Goal: Transaction & Acquisition: Purchase product/service

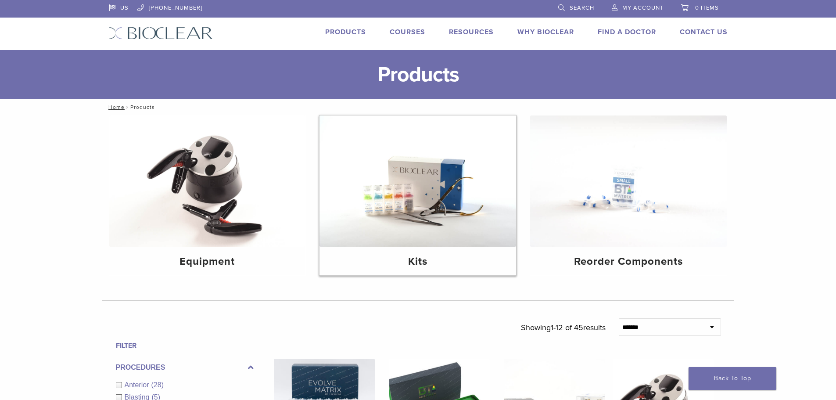
click at [448, 179] on img at bounding box center [417, 180] width 196 height 131
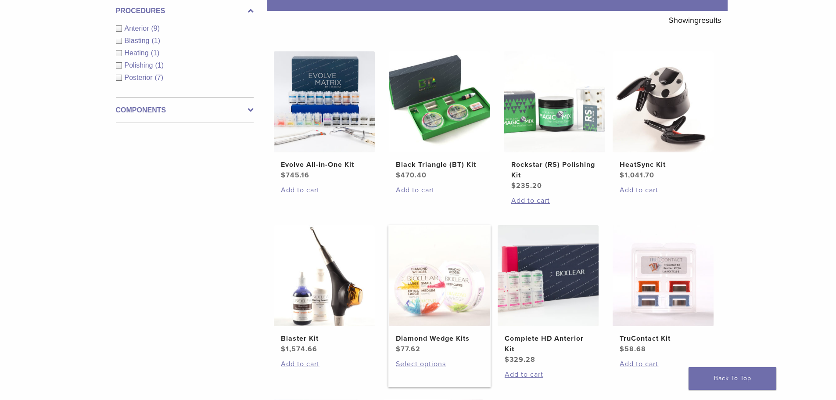
scroll to position [88, 0]
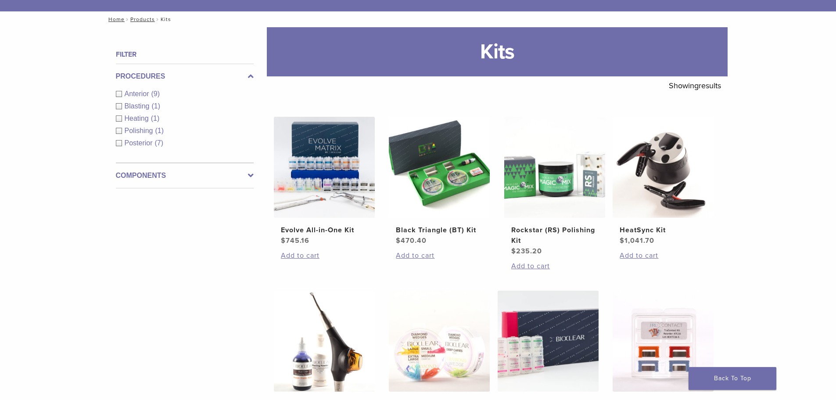
click at [121, 141] on div "Posterior (7)" at bounding box center [185, 143] width 138 height 11
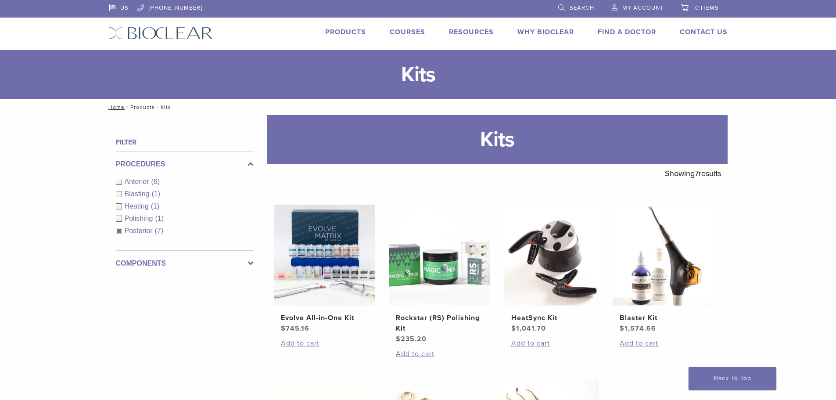
click at [138, 105] on link "Products" at bounding box center [142, 107] width 25 height 6
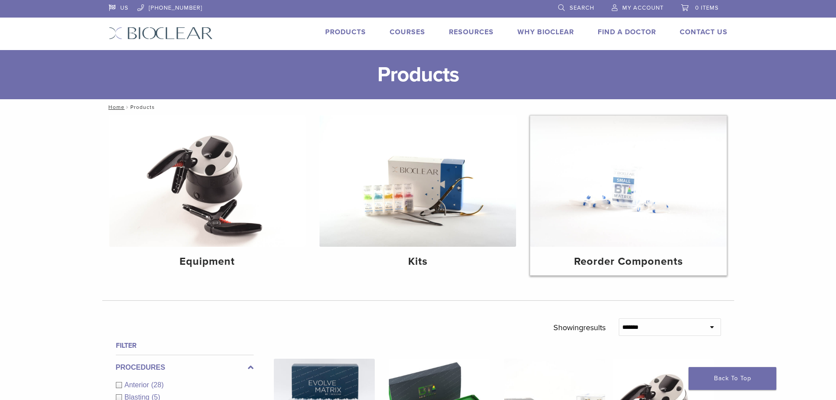
click at [597, 239] on img at bounding box center [628, 180] width 196 height 131
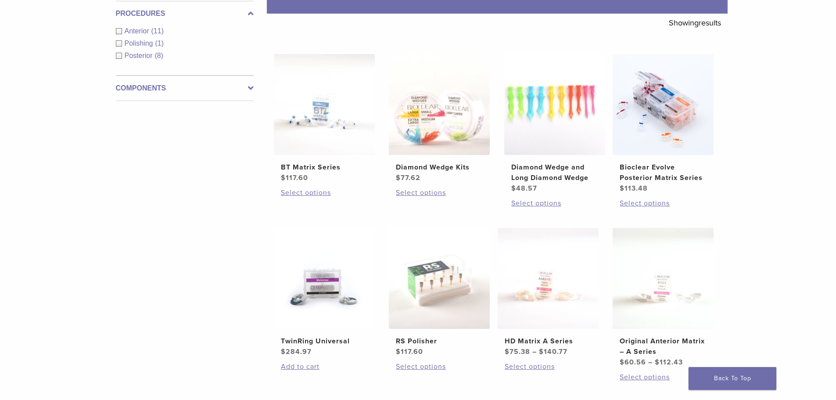
scroll to position [132, 0]
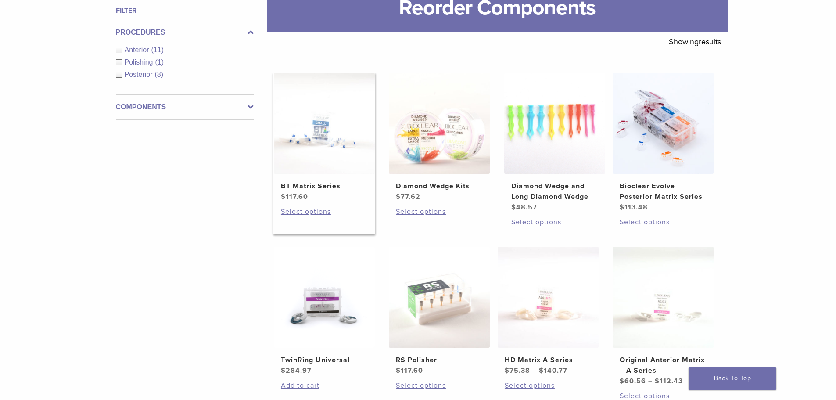
click at [349, 156] on img at bounding box center [324, 123] width 101 height 101
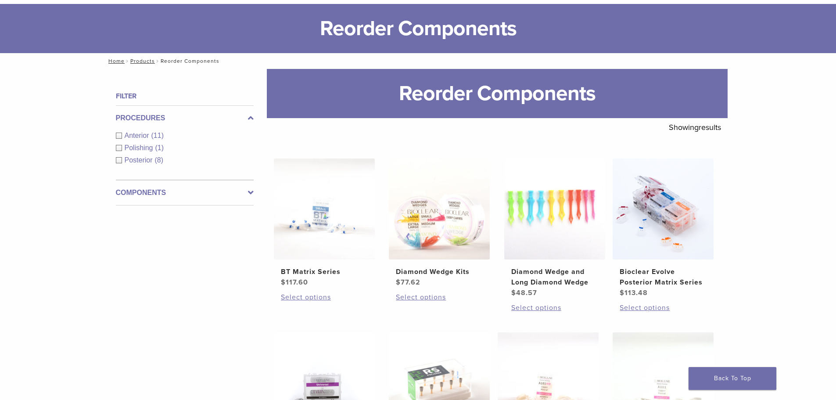
scroll to position [44, 0]
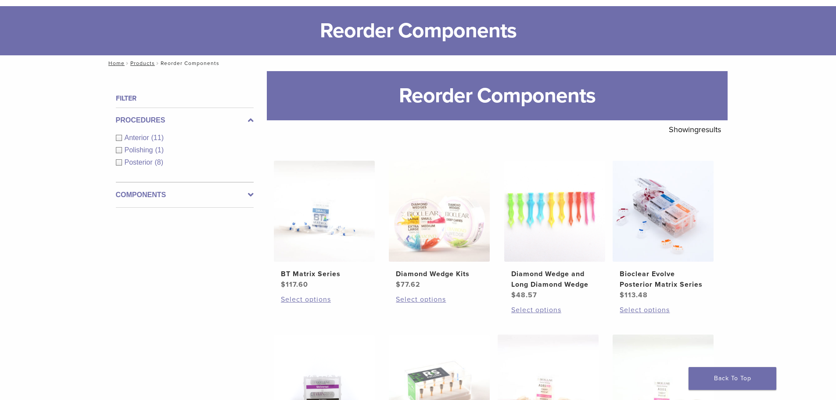
click at [141, 164] on span "Posterior" at bounding box center [140, 161] width 30 height 7
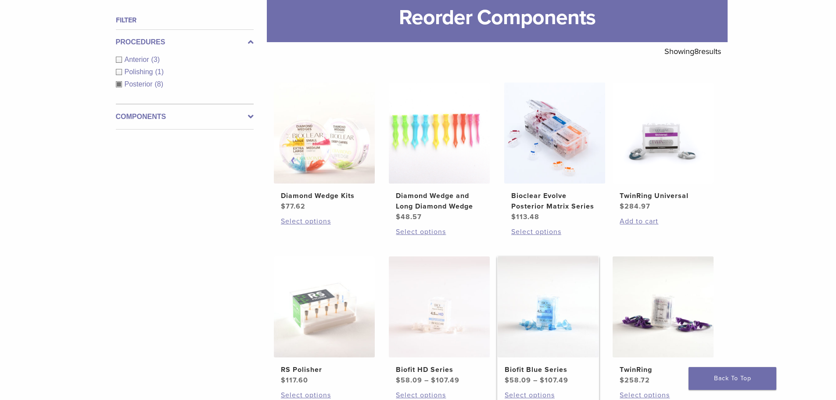
scroll to position [175, 0]
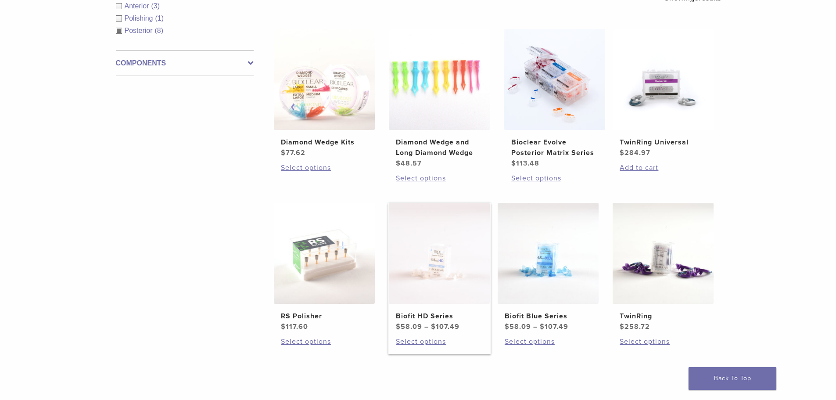
click at [431, 283] on img at bounding box center [439, 253] width 101 height 101
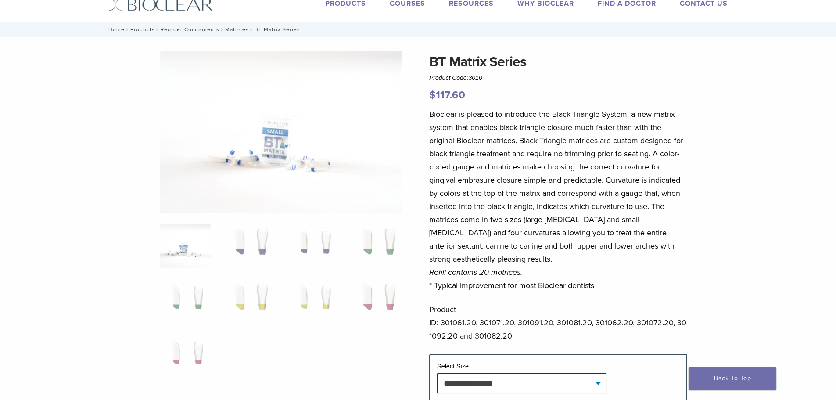
scroll to position [44, 0]
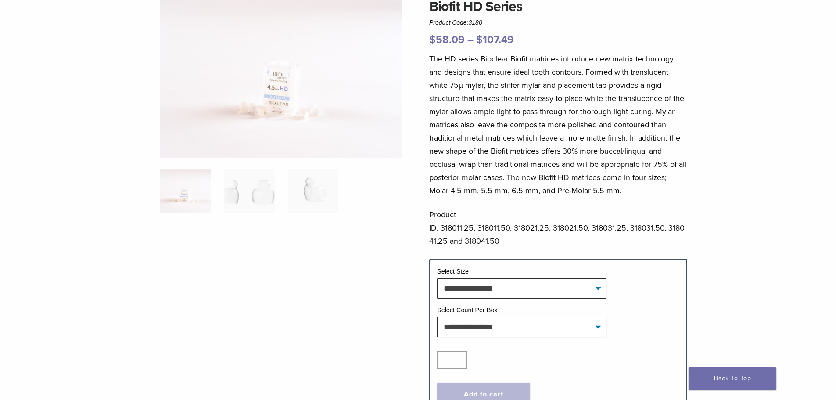
scroll to position [88, 0]
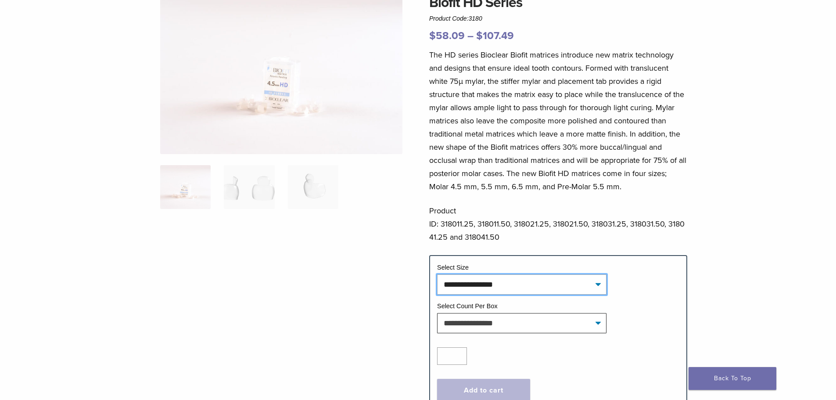
click at [553, 285] on select "**********" at bounding box center [521, 284] width 169 height 20
click at [618, 218] on p "Product ID: 318011.25, 318011.50, 318021.25, 318021.50, 318031.25, 318031.50, 3…" at bounding box center [558, 223] width 258 height 39
click at [370, 230] on div at bounding box center [281, 197] width 242 height 410
